Goal: Information Seeking & Learning: Learn about a topic

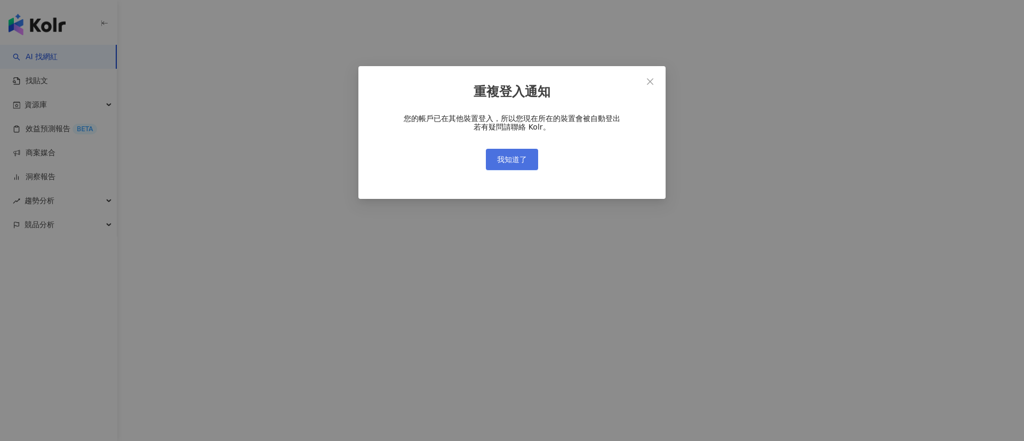
click at [515, 155] on span "我知道了" at bounding box center [512, 159] width 30 height 9
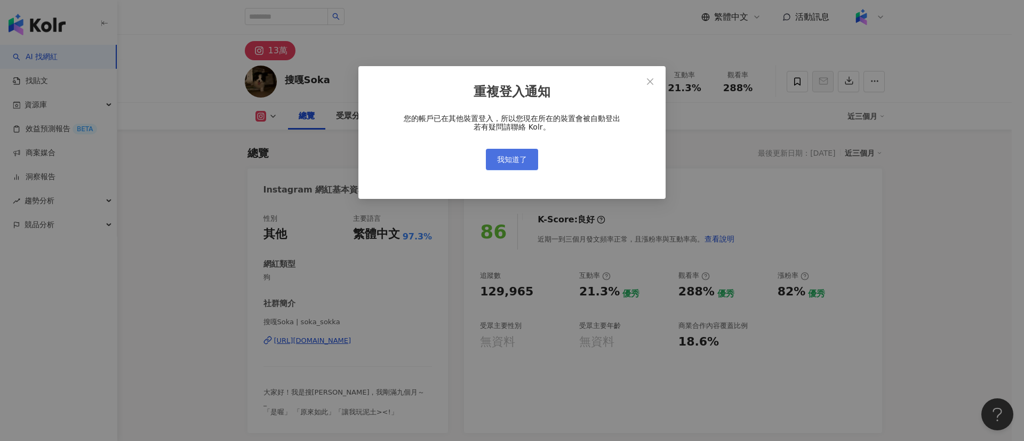
click at [515, 164] on span "我知道了" at bounding box center [512, 159] width 30 height 9
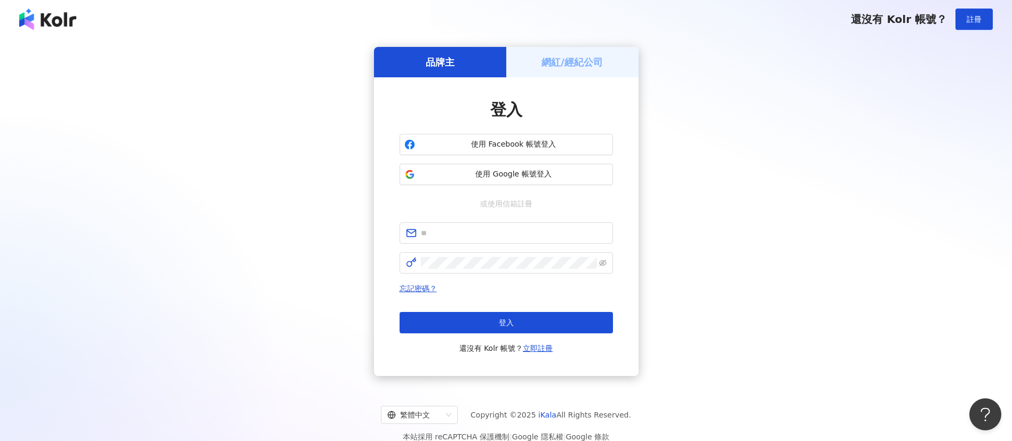
click at [526, 157] on div "使用 Facebook 帳號登入 使用 Google 帳號登入" at bounding box center [506, 159] width 213 height 51
click at [528, 170] on span "使用 Google 帳號登入" at bounding box center [513, 174] width 189 height 11
click at [563, 178] on span "使用 Google 帳號登入" at bounding box center [513, 174] width 189 height 11
